Goal: Information Seeking & Learning: Learn about a topic

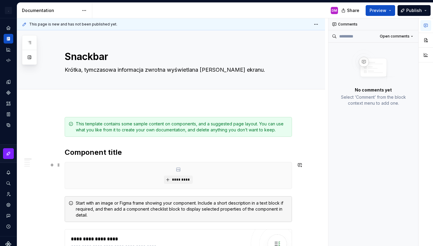
scroll to position [35, 0]
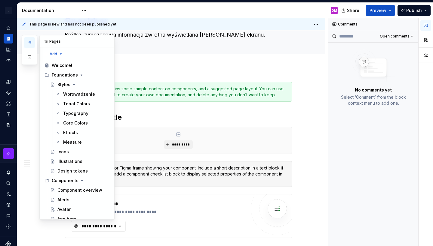
click at [27, 43] on icon "button" at bounding box center [29, 42] width 5 height 5
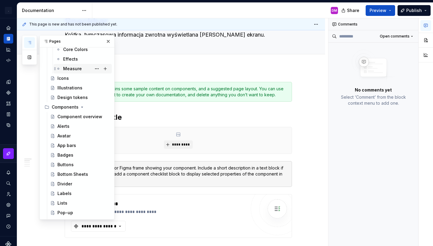
scroll to position [69, 0]
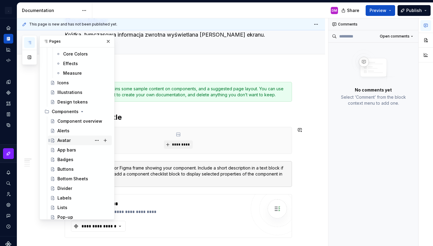
click at [71, 137] on div "Avatar" at bounding box center [83, 140] width 52 height 8
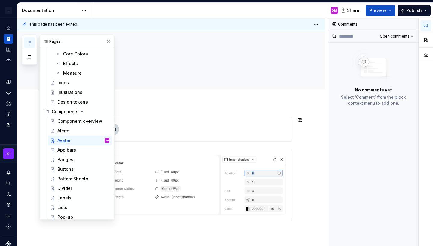
click at [318, 123] on div at bounding box center [171, 203] width 308 height 200
click at [105, 43] on button "button" at bounding box center [108, 41] width 8 height 8
click at [75, 149] on div "App bars" at bounding box center [66, 150] width 19 height 6
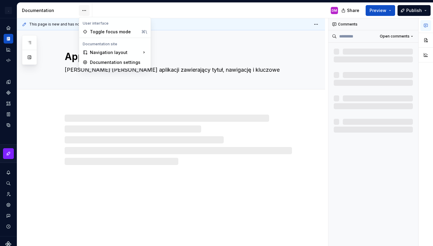
click at [85, 9] on html ". My Design System DM Design system data Documentation DM Share Preview Publish…" at bounding box center [216, 123] width 433 height 246
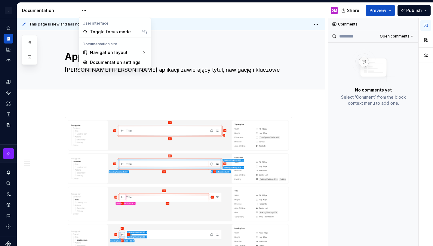
click at [85, 9] on html ". My Design System DM Design system data Documentation DM Share Preview Publish…" at bounding box center [216, 123] width 433 height 246
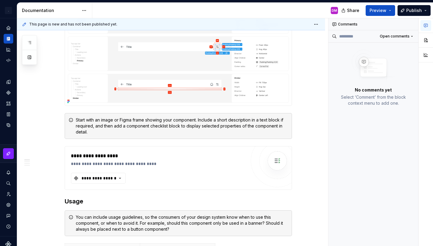
scroll to position [313, 0]
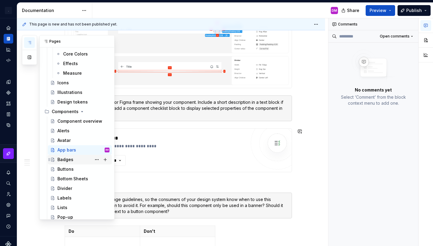
click at [72, 161] on div "Badges" at bounding box center [65, 160] width 16 height 6
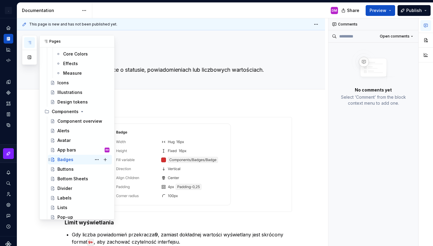
type textarea "*"
